Goal: Task Accomplishment & Management: Manage account settings

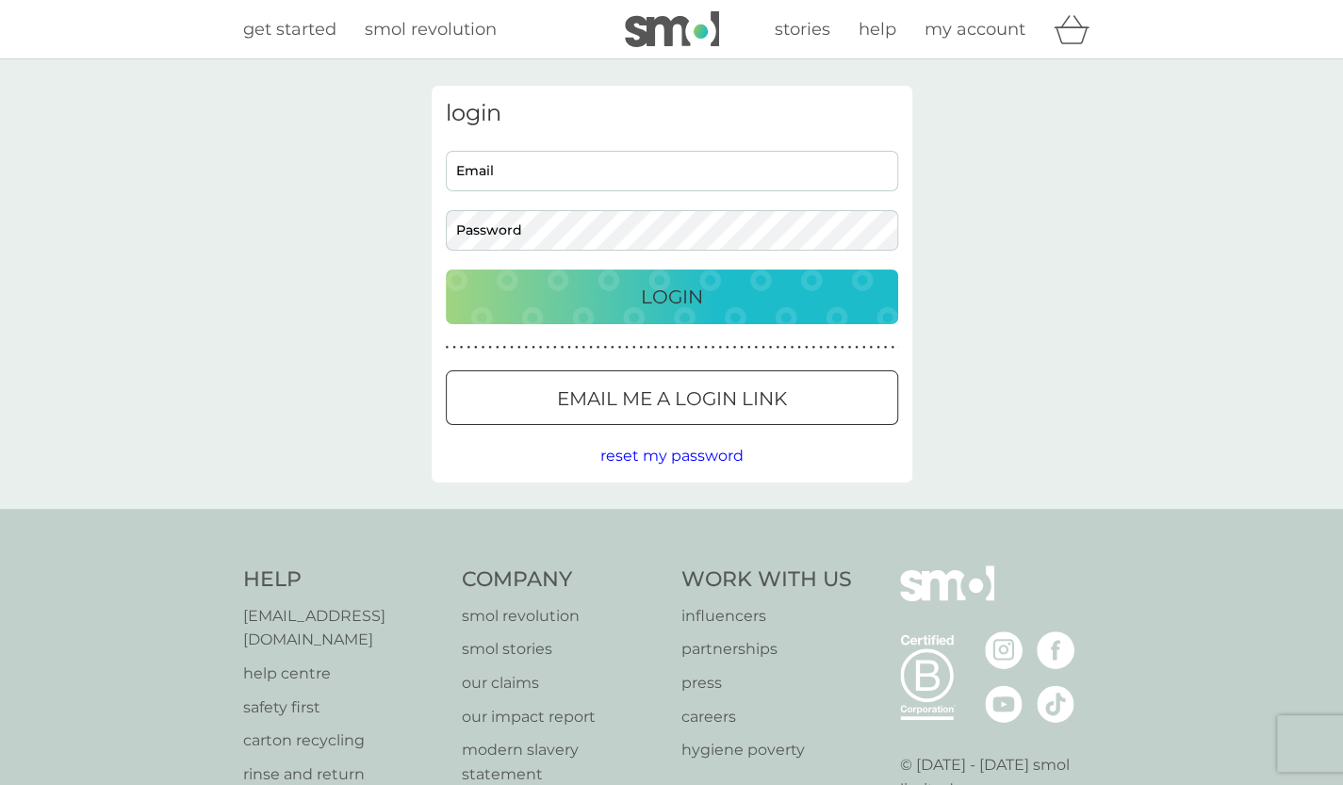
click at [674, 419] on button "Email me a login link" at bounding box center [672, 397] width 452 height 55
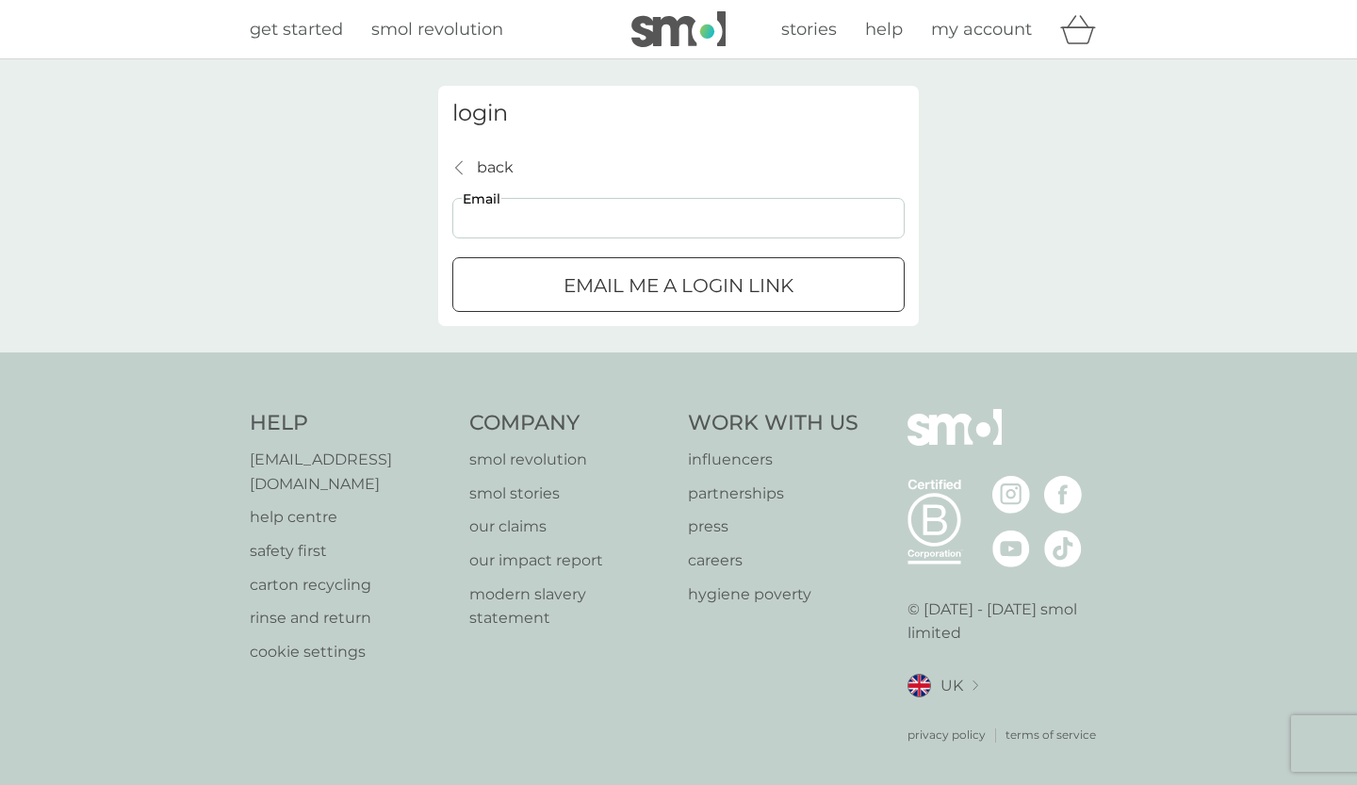
click at [548, 198] on input "Email" at bounding box center [678, 218] width 452 height 41
type input "[EMAIL_ADDRESS][DOMAIN_NAME]"
click at [810, 286] on div "Email me a login link" at bounding box center [678, 285] width 450 height 30
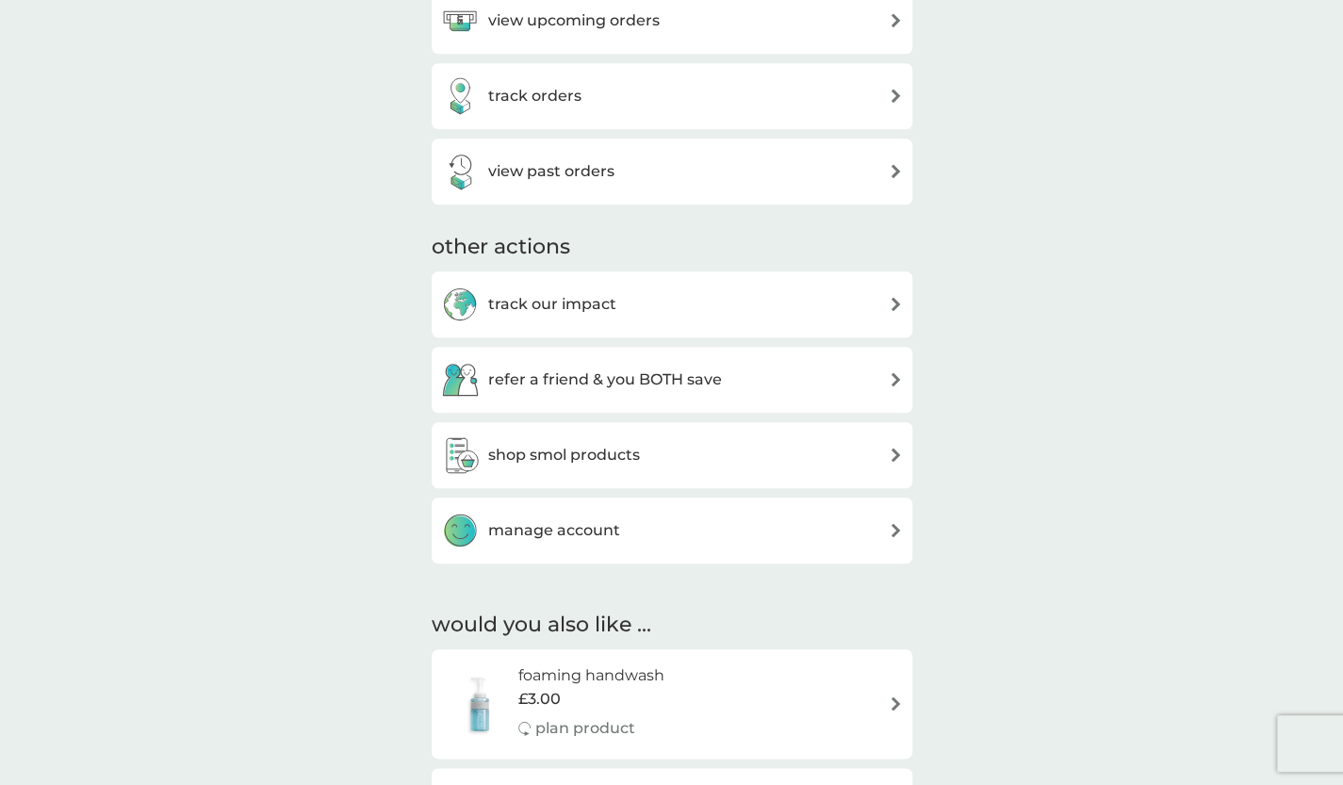
scroll to position [762, 0]
click at [877, 530] on div "manage account" at bounding box center [672, 532] width 462 height 38
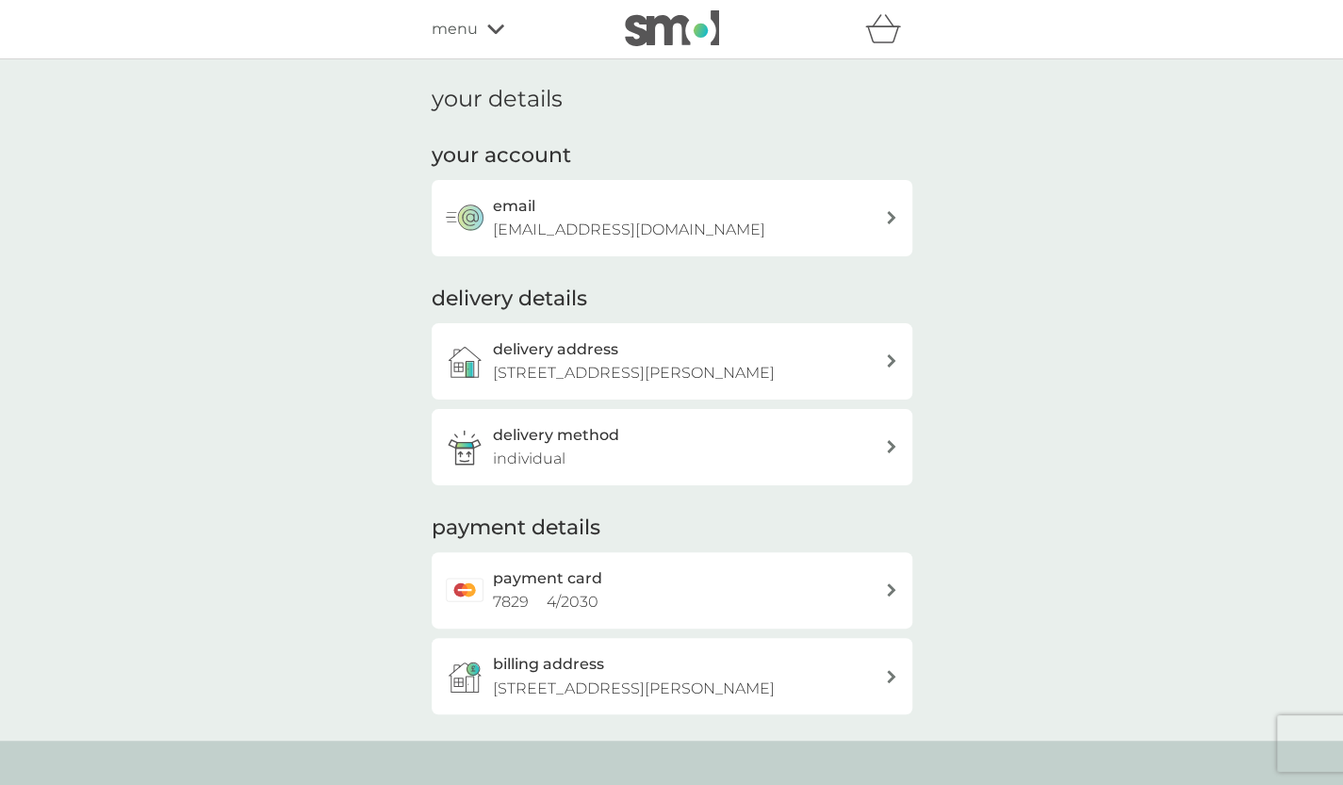
click at [871, 367] on div "delivery address [STREET_ADDRESS][PERSON_NAME]" at bounding box center [689, 361] width 392 height 48
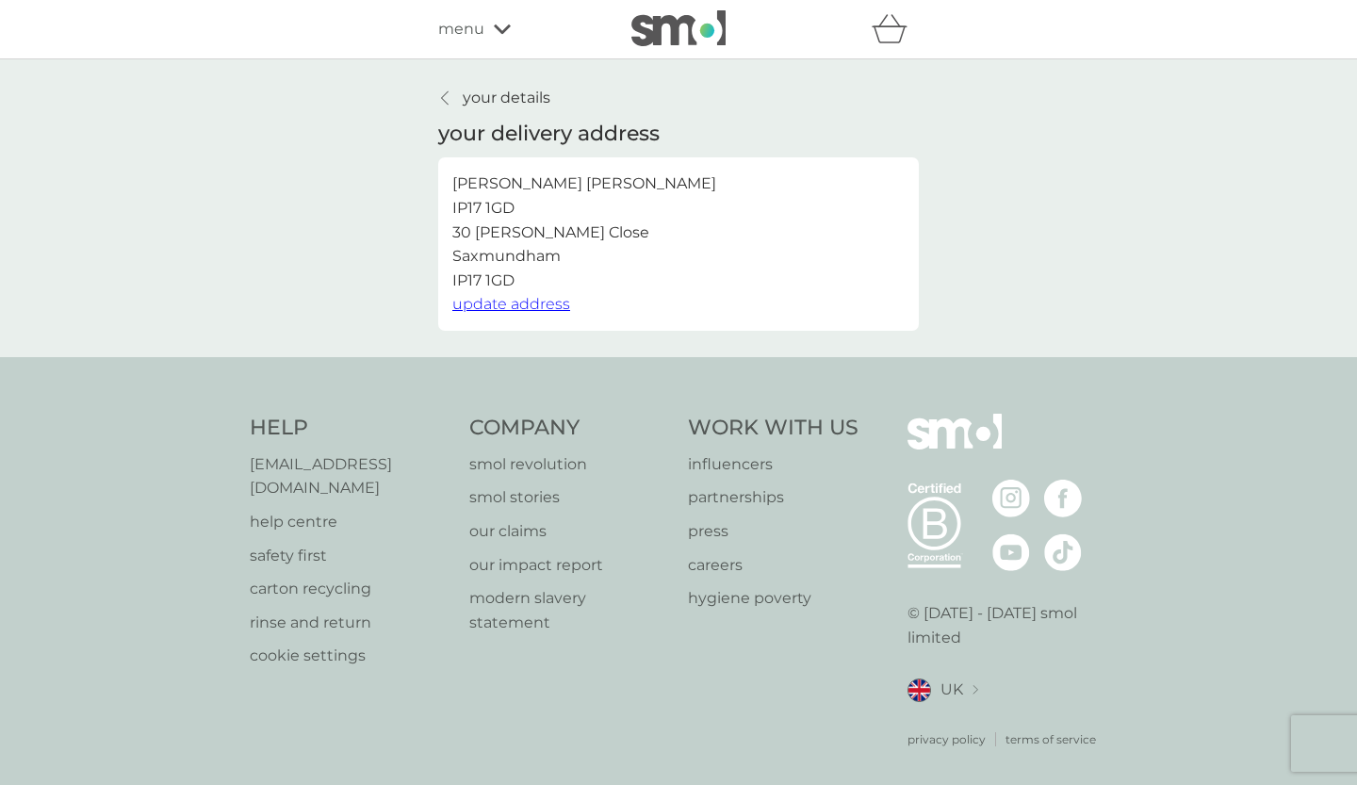
click at [551, 305] on span "update address" at bounding box center [511, 304] width 118 height 18
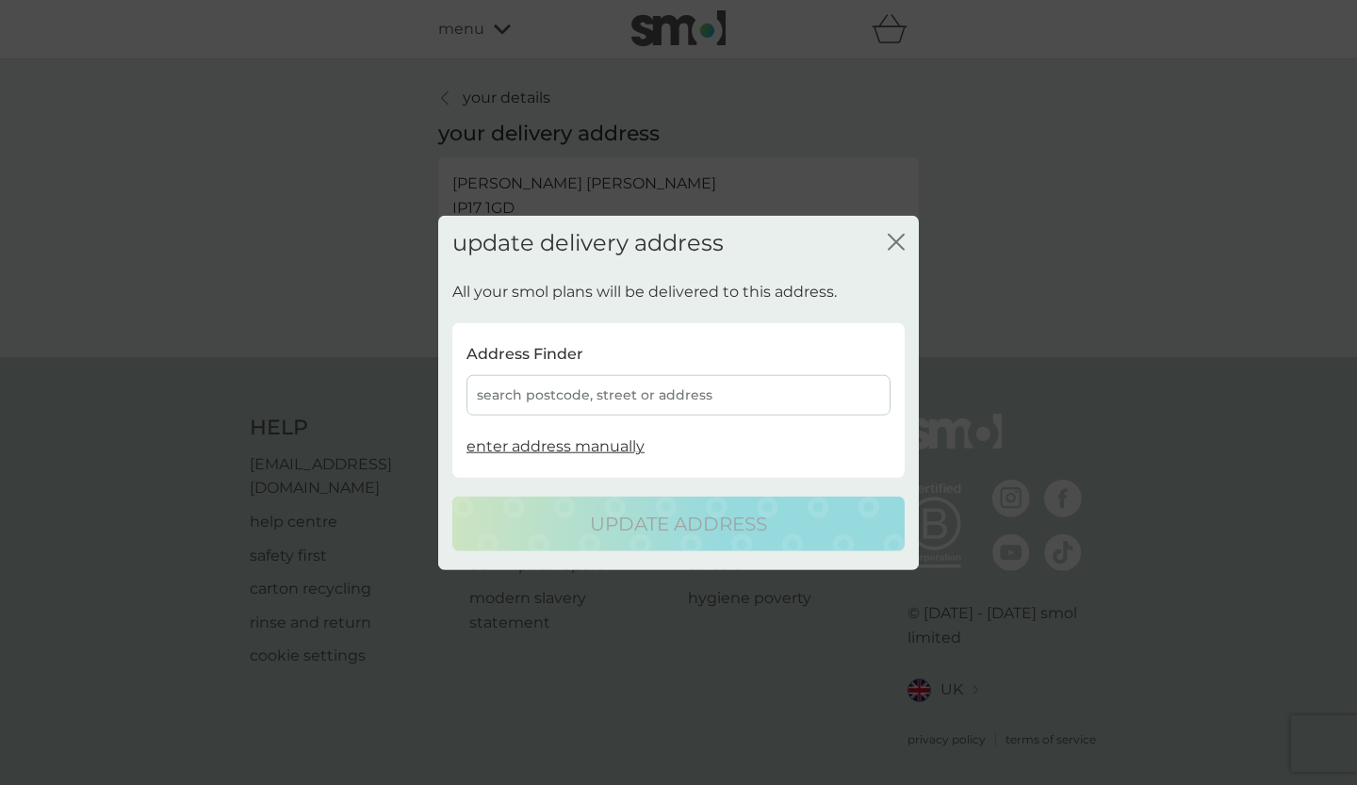
click at [802, 398] on div "search postcode, street or address" at bounding box center [678, 395] width 424 height 41
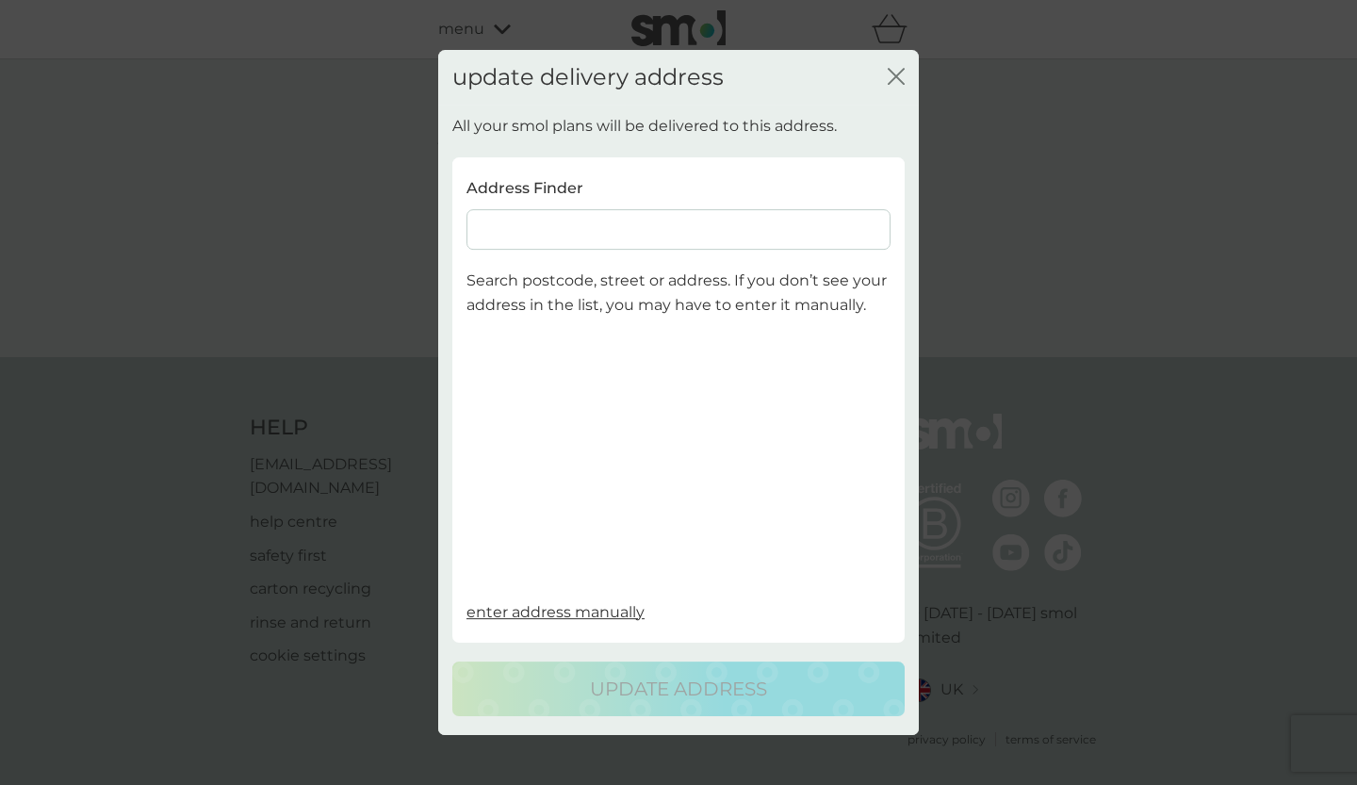
click at [816, 233] on input at bounding box center [678, 230] width 424 height 41
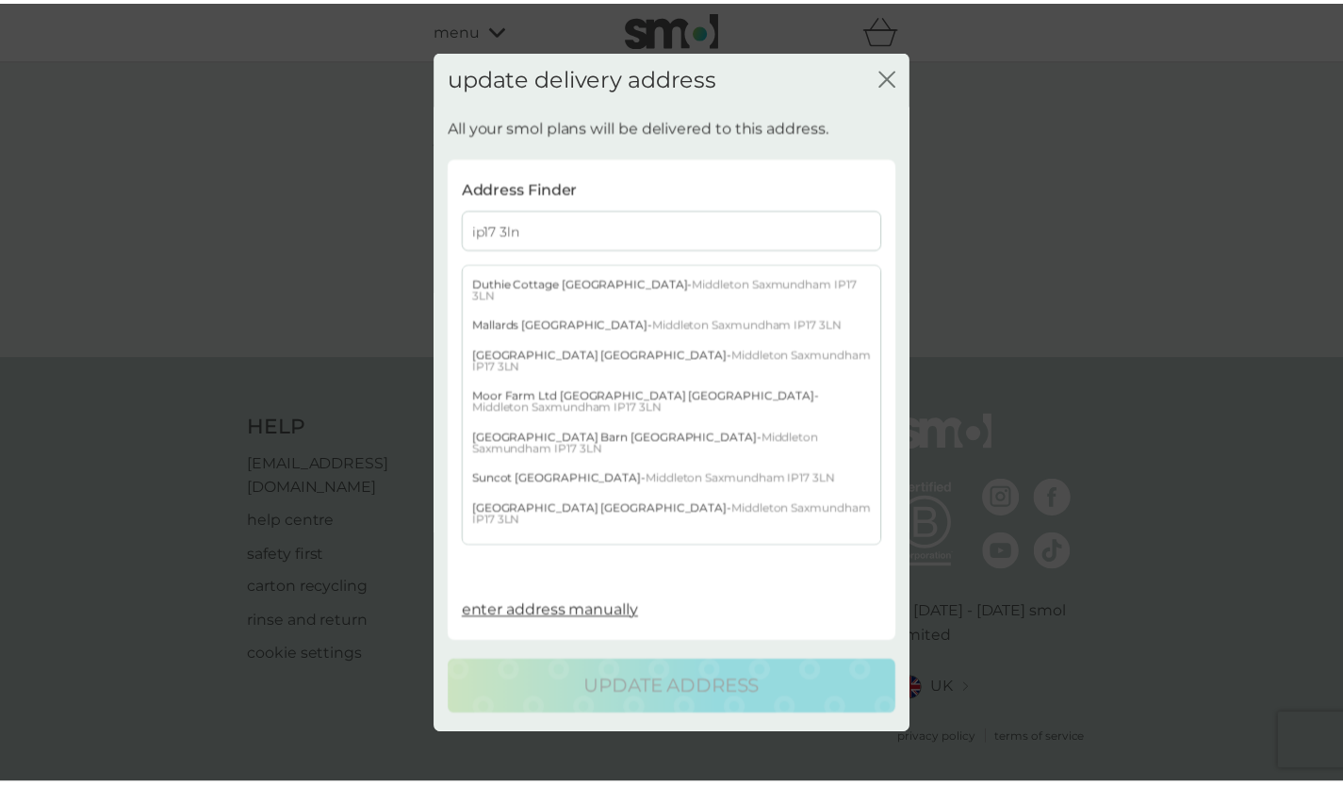
scroll to position [223, 0]
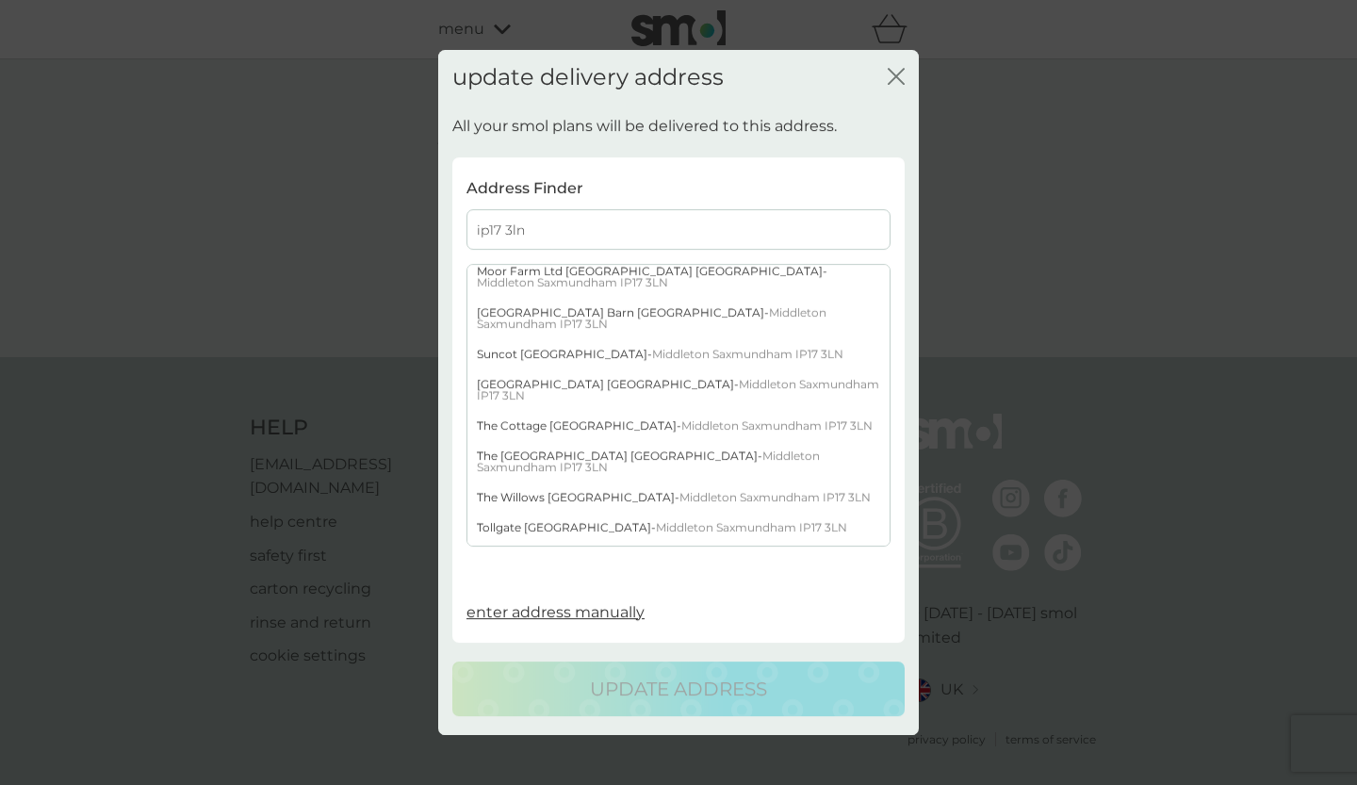
type input "ip17 3ln"
click at [669, 551] on span "Middleton Saxmundham IP17 3LN" at bounding box center [678, 563] width 402 height 25
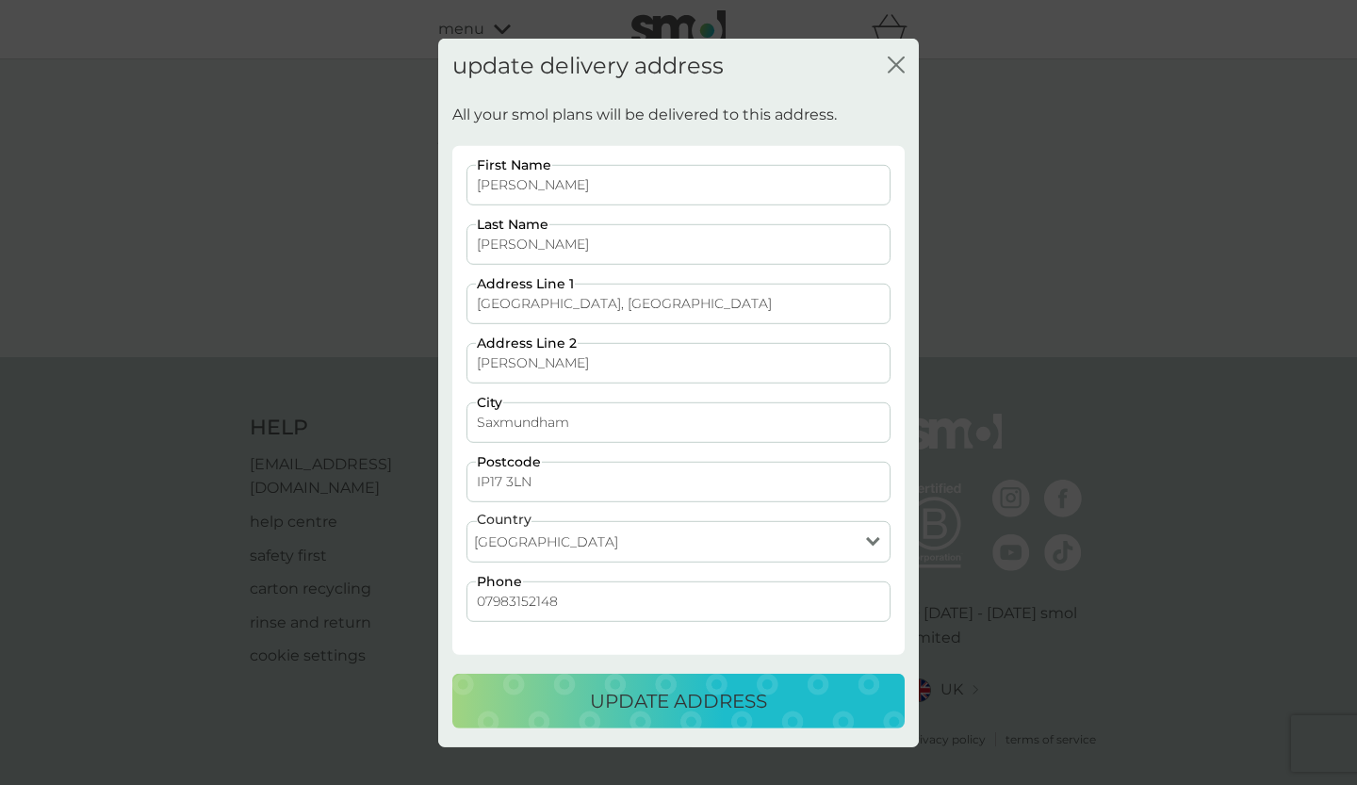
click at [820, 693] on div "update address" at bounding box center [678, 701] width 415 height 30
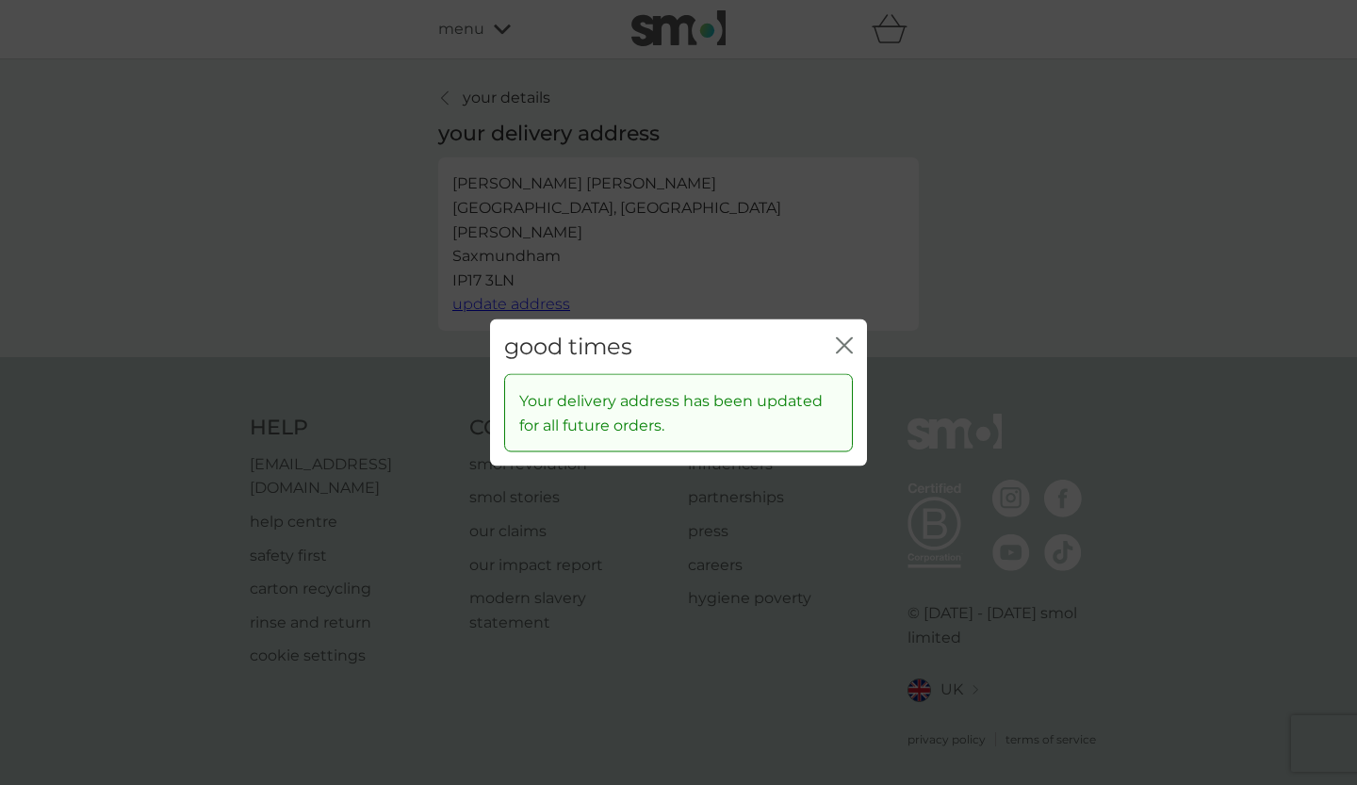
click at [848, 350] on icon "close" at bounding box center [844, 344] width 17 height 17
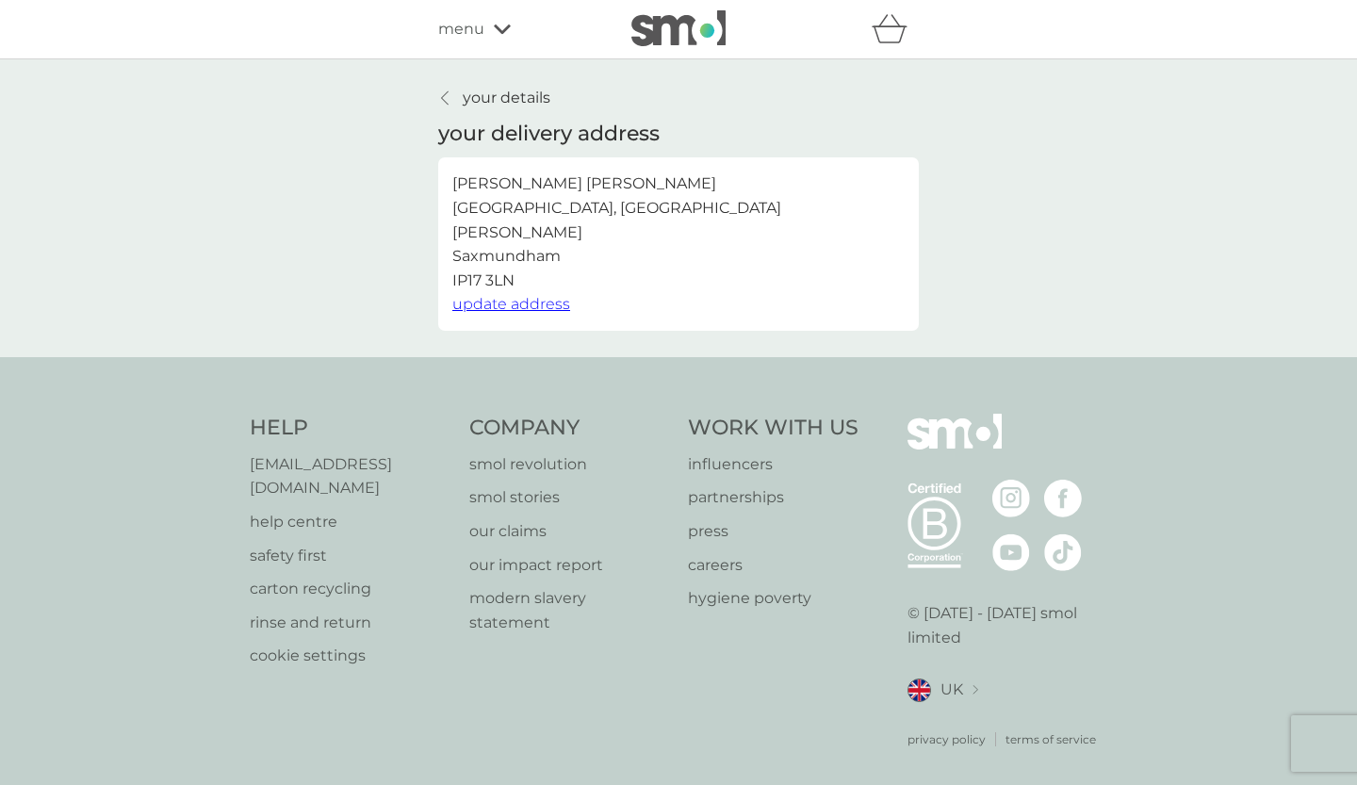
click at [522, 106] on p "your details" at bounding box center [507, 98] width 88 height 24
